Goal: Check status: Check status

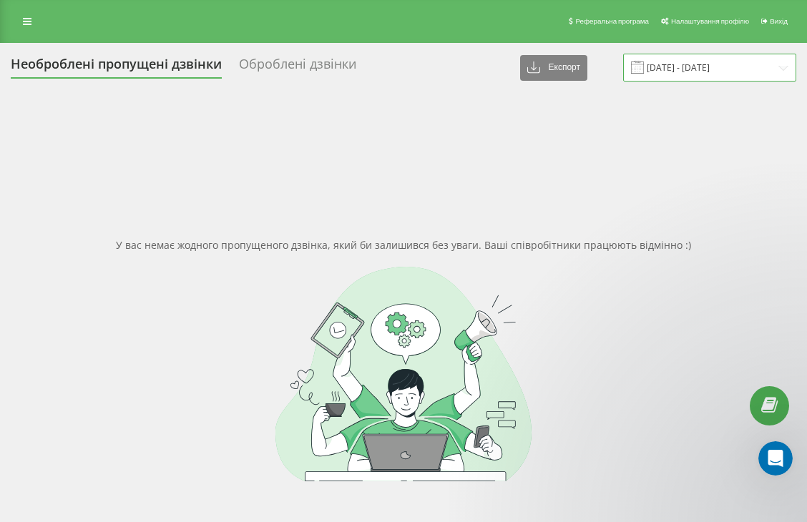
click at [783, 68] on input "21.08.2025 - 21.08.2025" at bounding box center [709, 68] width 173 height 28
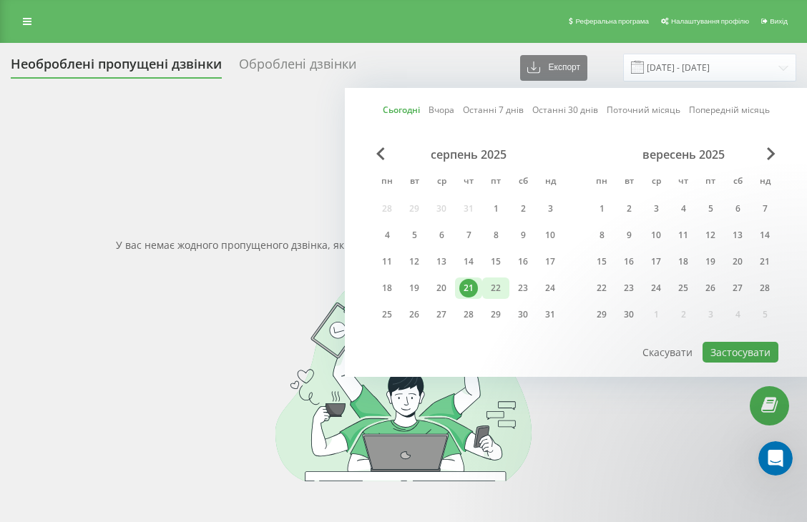
drag, startPoint x: 491, startPoint y: 286, endPoint x: 502, endPoint y: 293, distance: 12.5
click at [493, 286] on div "22" at bounding box center [495, 288] width 19 height 19
click at [750, 353] on button "Застосувати" at bounding box center [740, 352] width 76 height 21
type input "[DATE] - [DATE]"
